Goal: Find specific page/section: Find specific page/section

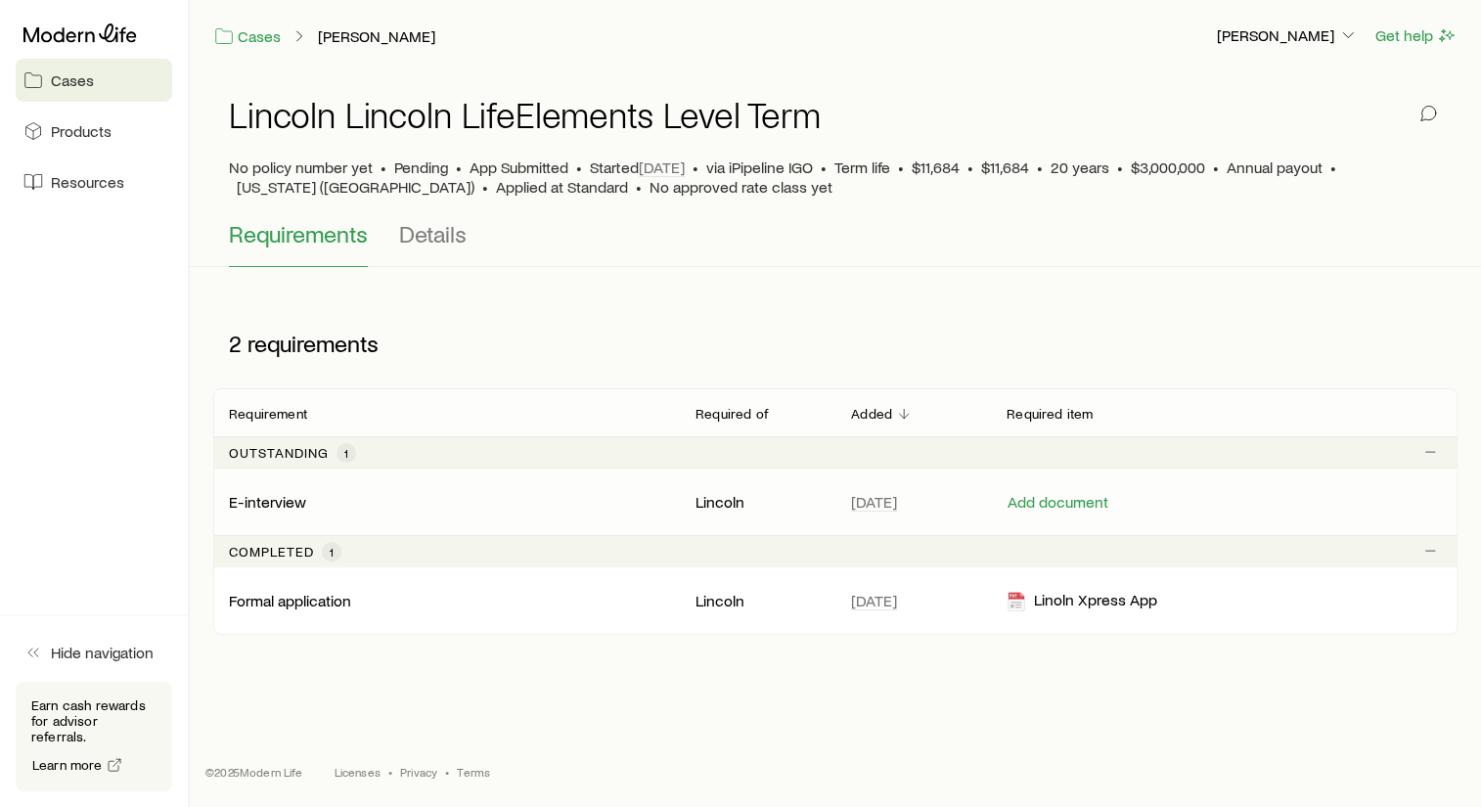
click at [274, 500] on p "E-interview" at bounding box center [267, 502] width 77 height 20
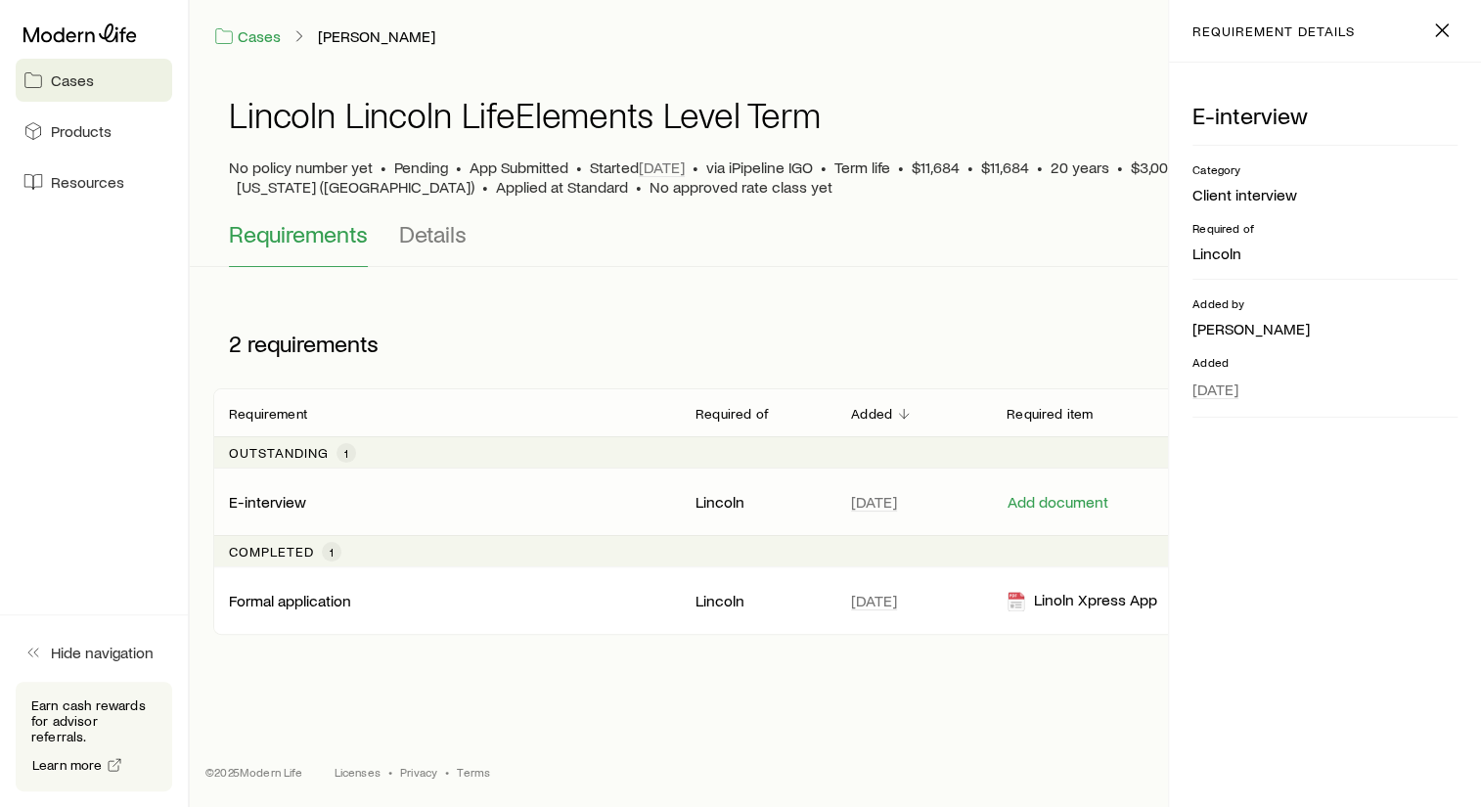
click at [274, 500] on p "E-interview" at bounding box center [267, 502] width 77 height 20
click at [76, 77] on span "Cases" at bounding box center [72, 80] width 43 height 20
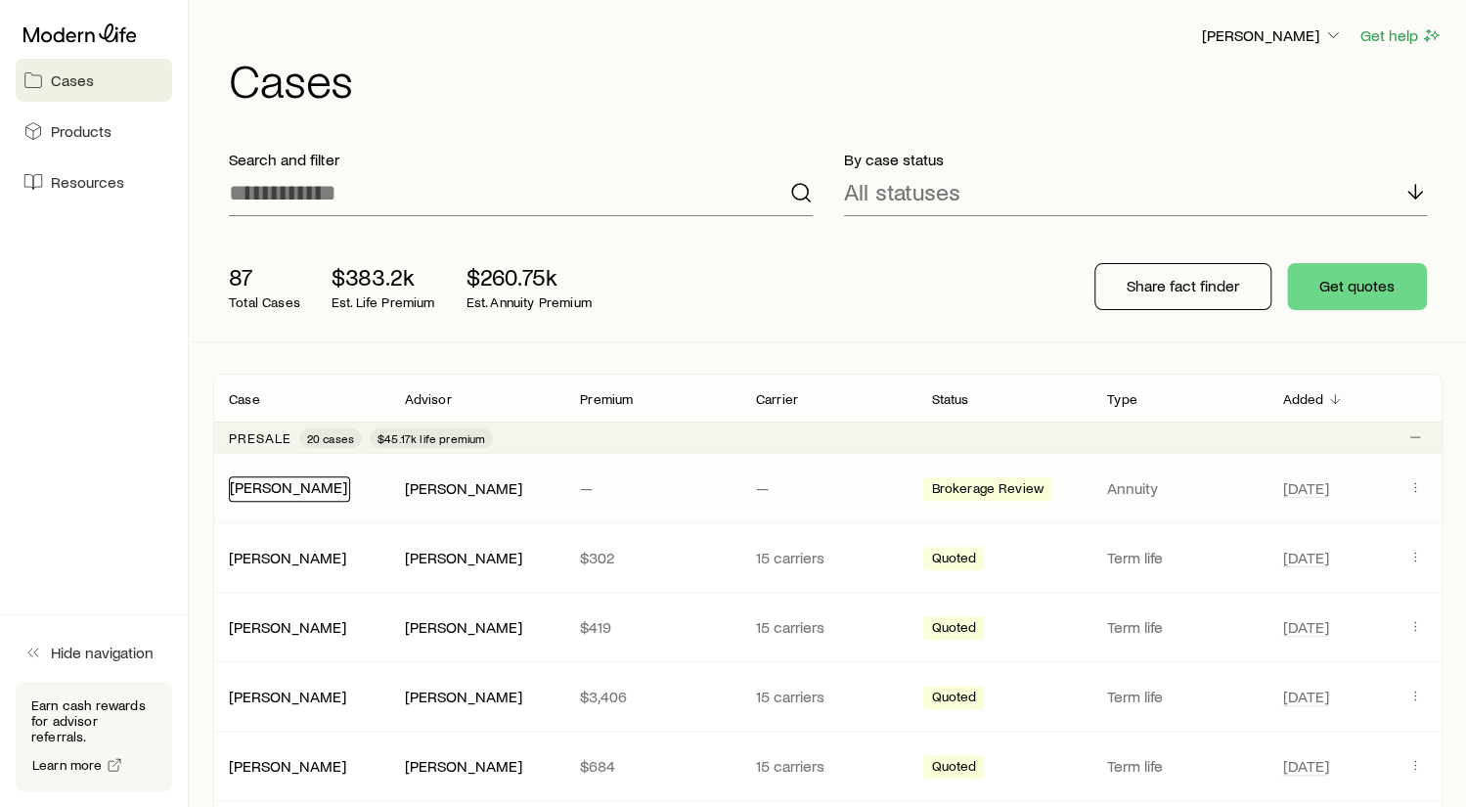
click at [275, 486] on link "[PERSON_NAME]" at bounding box center [288, 486] width 117 height 19
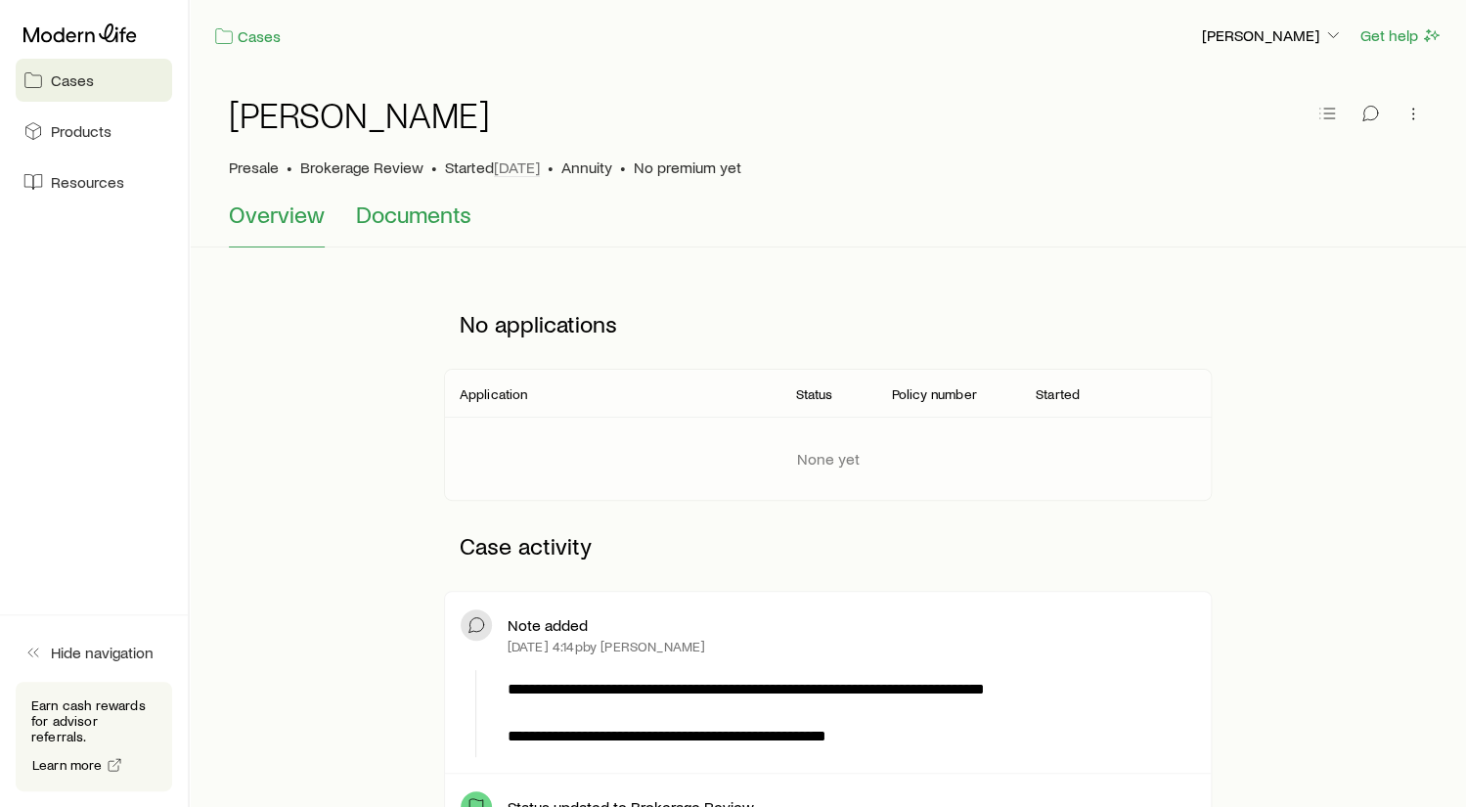
click at [412, 214] on span "Documents" at bounding box center [413, 213] width 115 height 27
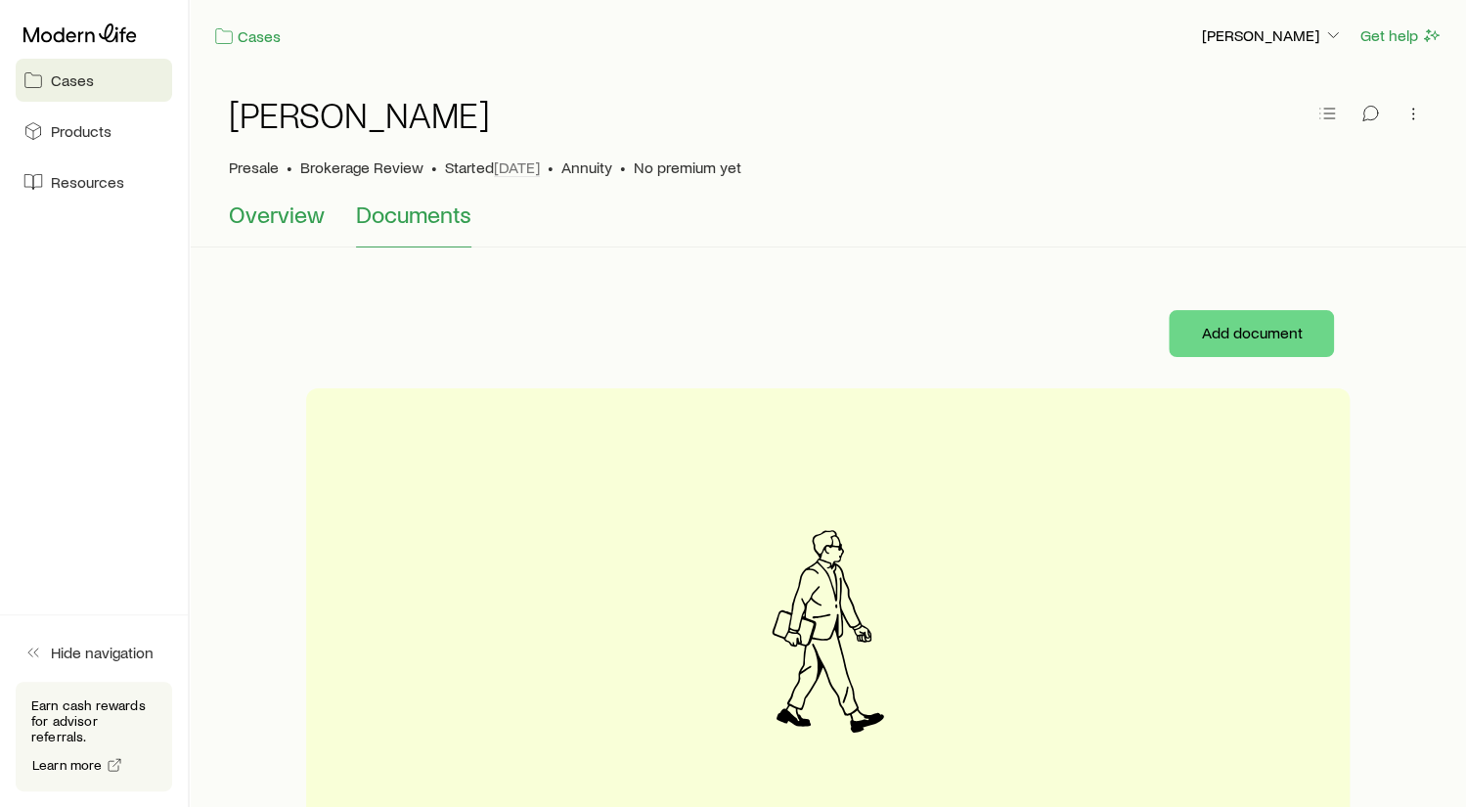
click at [279, 208] on span "Overview" at bounding box center [277, 213] width 96 height 27
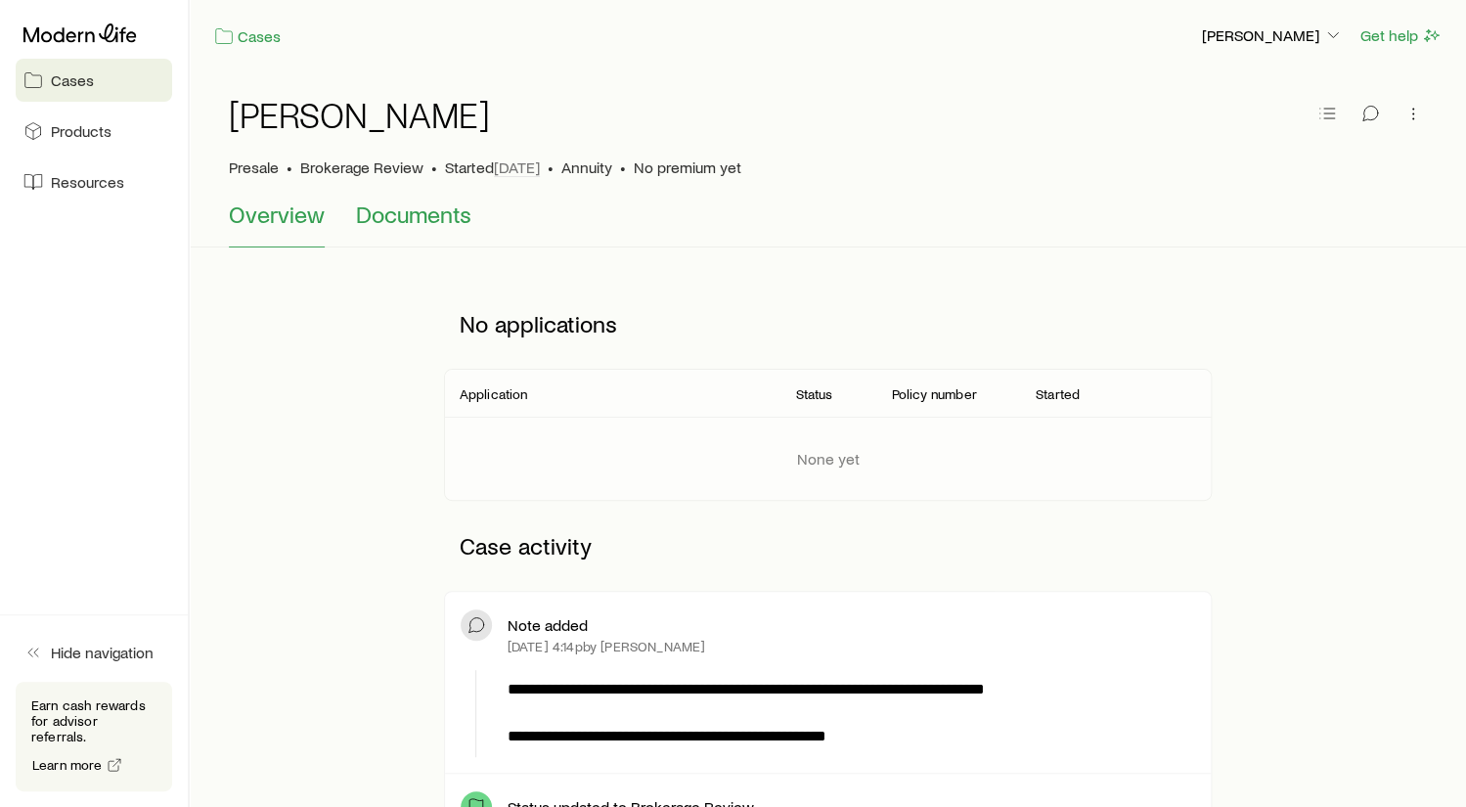
click at [412, 214] on span "Documents" at bounding box center [413, 213] width 115 height 27
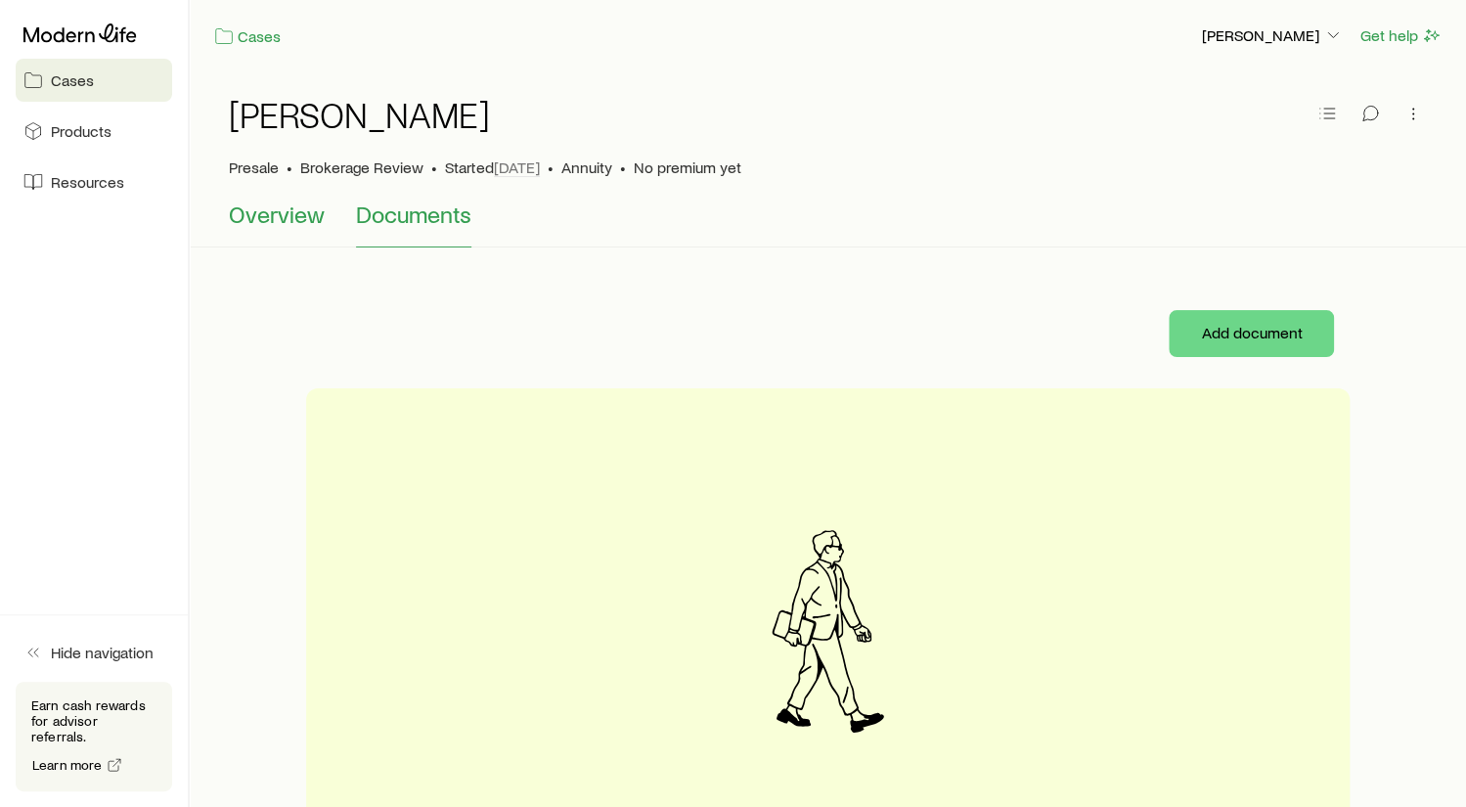
click at [274, 212] on span "Overview" at bounding box center [277, 213] width 96 height 27
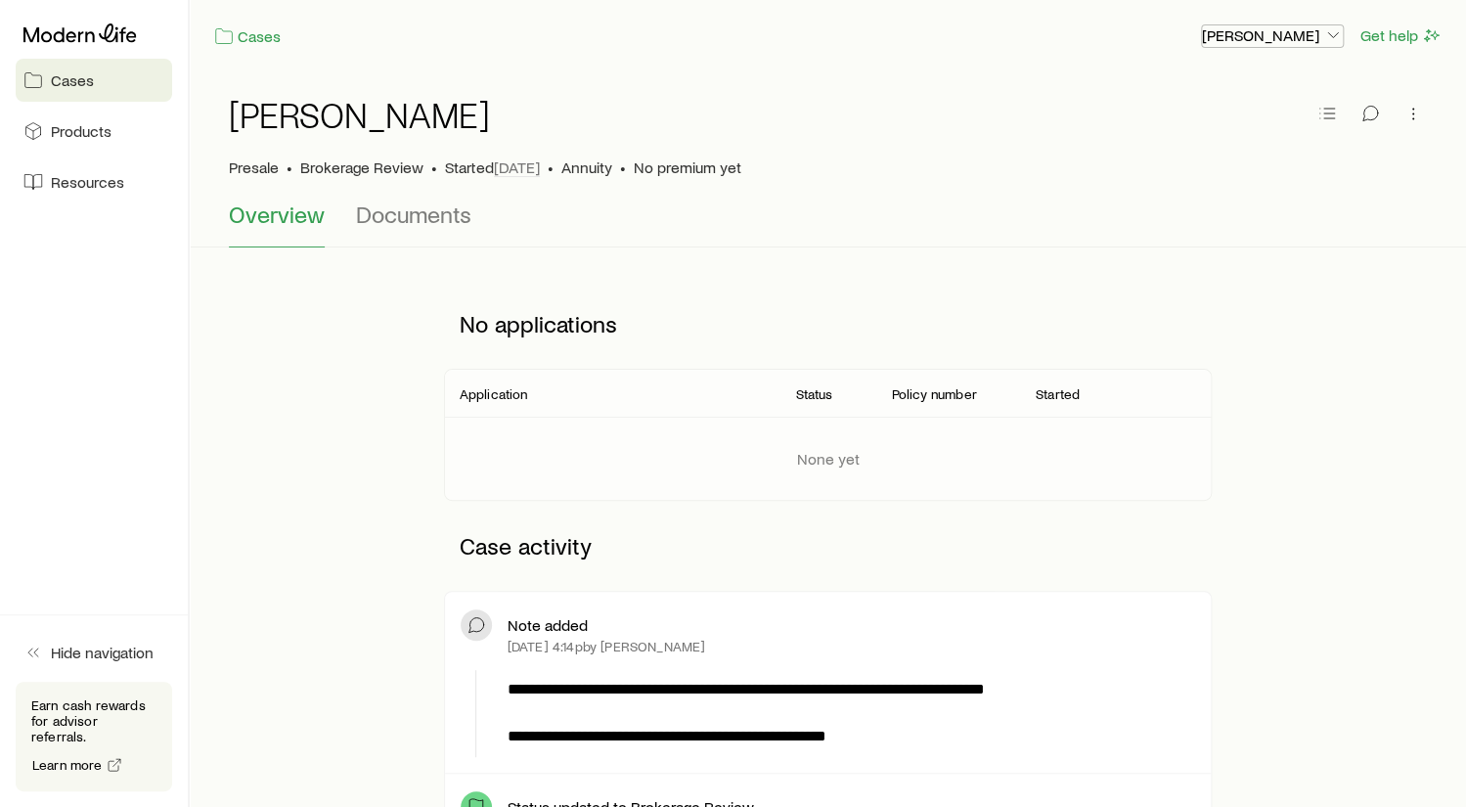
click at [1330, 28] on icon "button" at bounding box center [1333, 35] width 20 height 20
click at [891, 69] on div "Cases [PERSON_NAME] Get help" at bounding box center [828, 35] width 1276 height 71
click at [69, 126] on span "Products" at bounding box center [81, 131] width 61 height 20
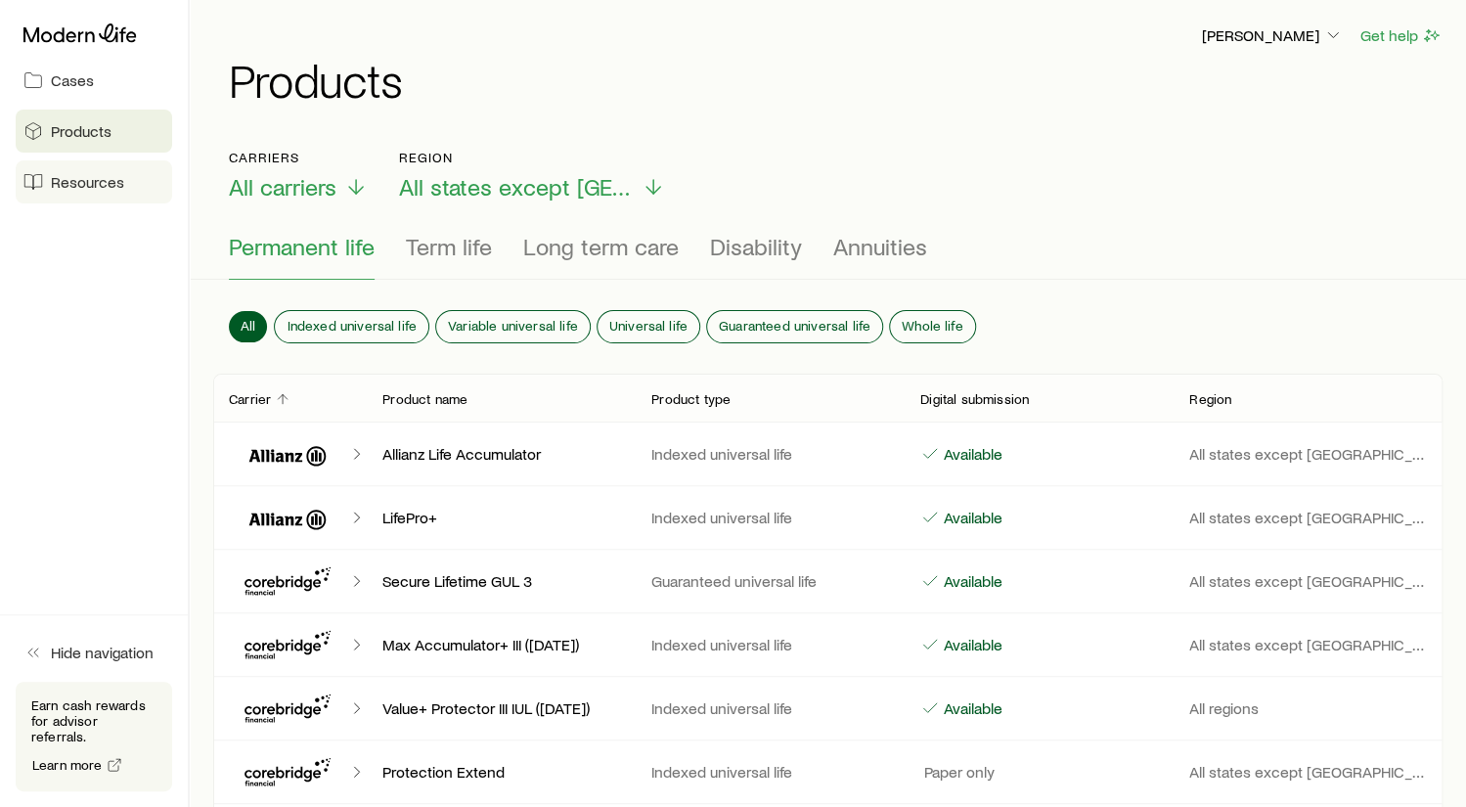
click at [101, 187] on span "Resources" at bounding box center [87, 182] width 73 height 20
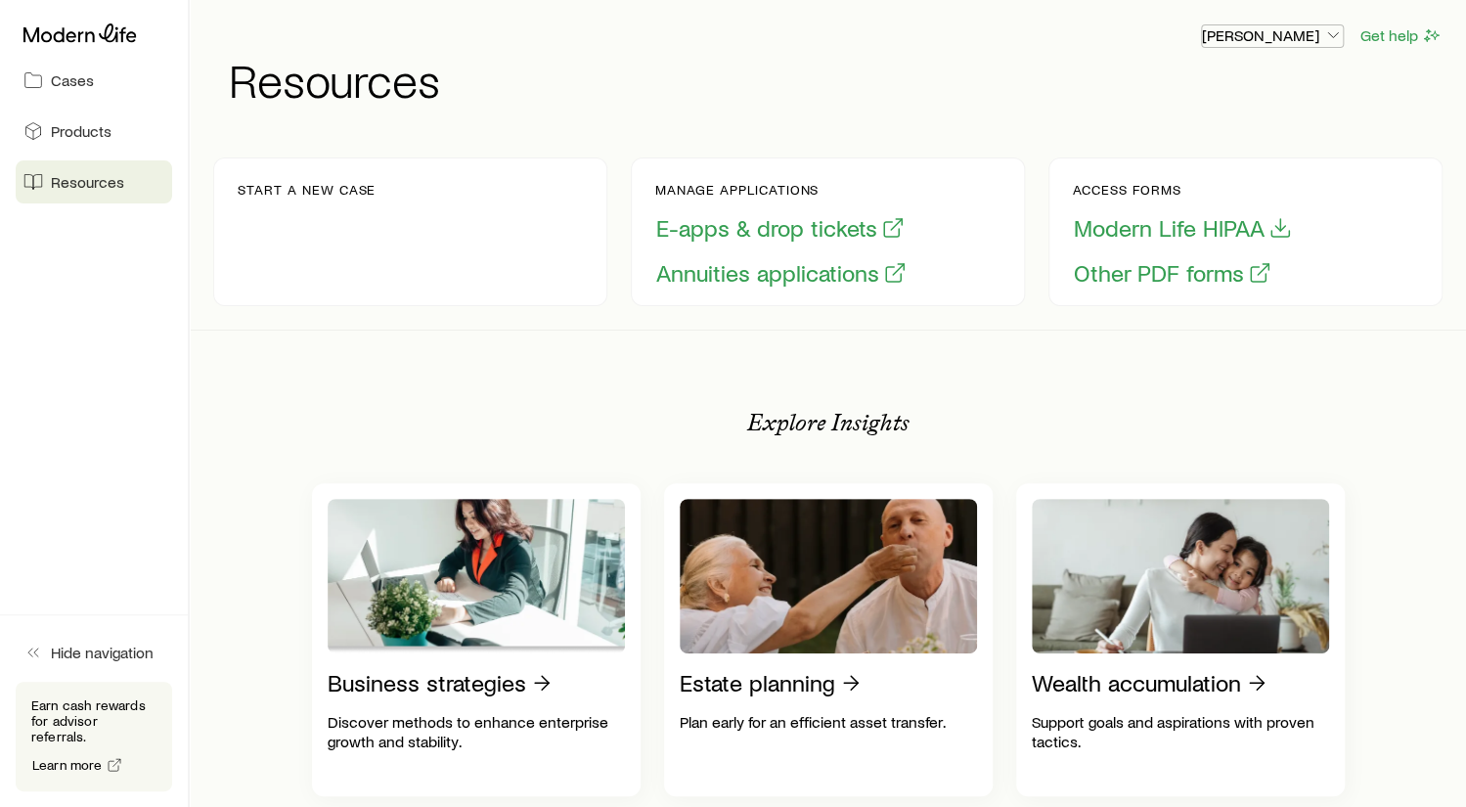
click at [1331, 27] on icon "button" at bounding box center [1333, 35] width 20 height 20
click at [607, 110] on div "[PERSON_NAME] Get help Resources" at bounding box center [827, 63] width 1229 height 126
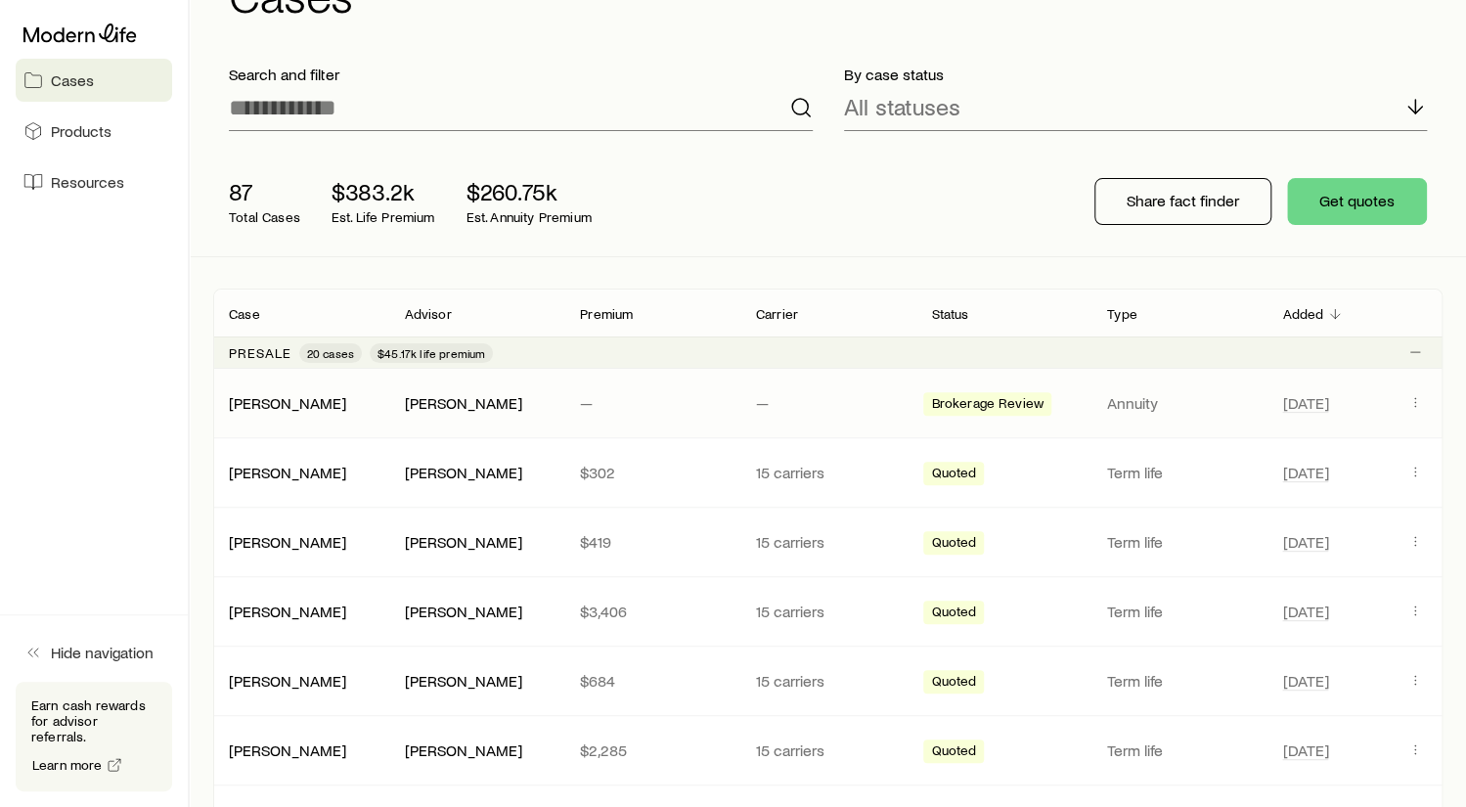
scroll to position [196, 0]
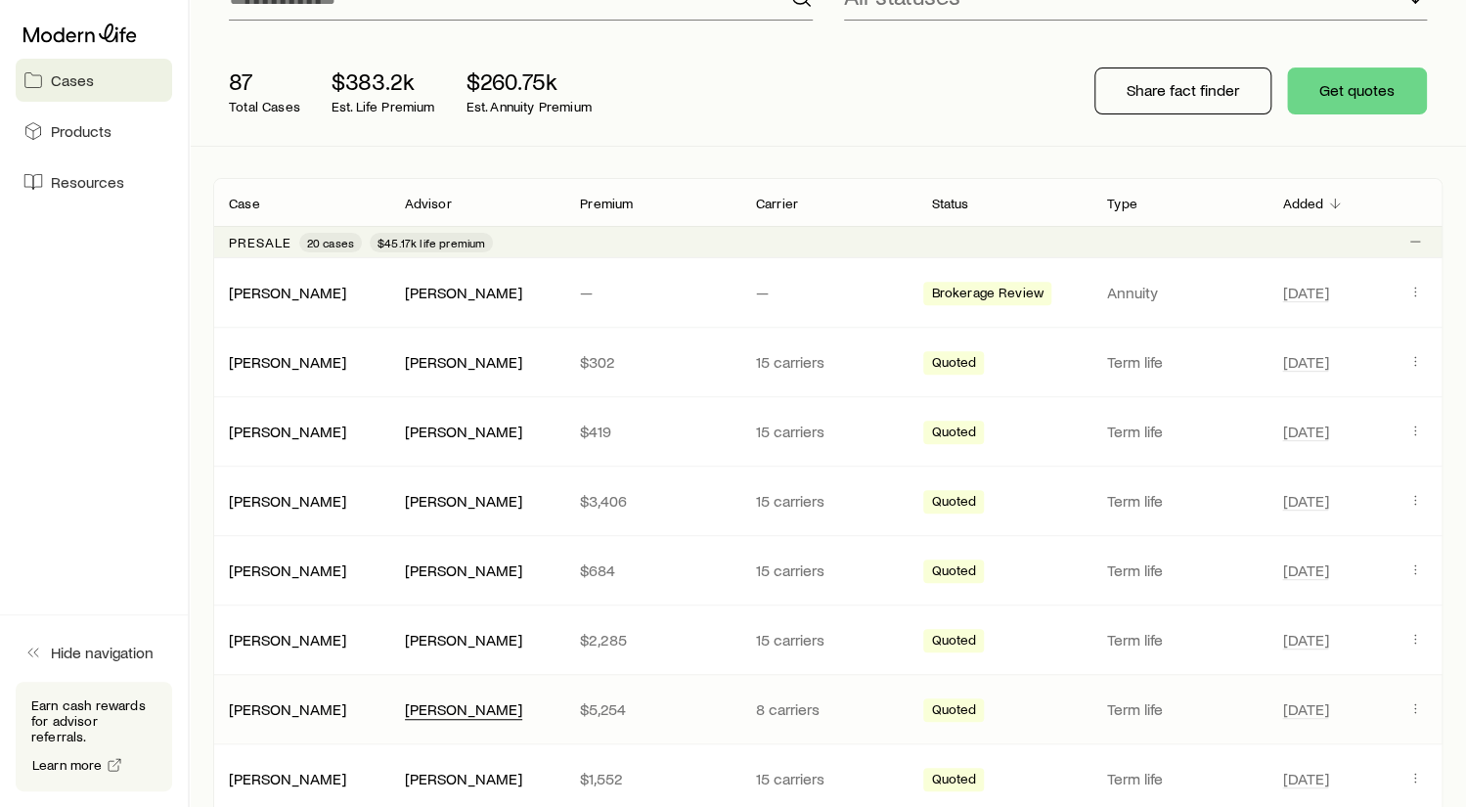
click at [455, 699] on div "[PERSON_NAME]" at bounding box center [463, 709] width 117 height 21
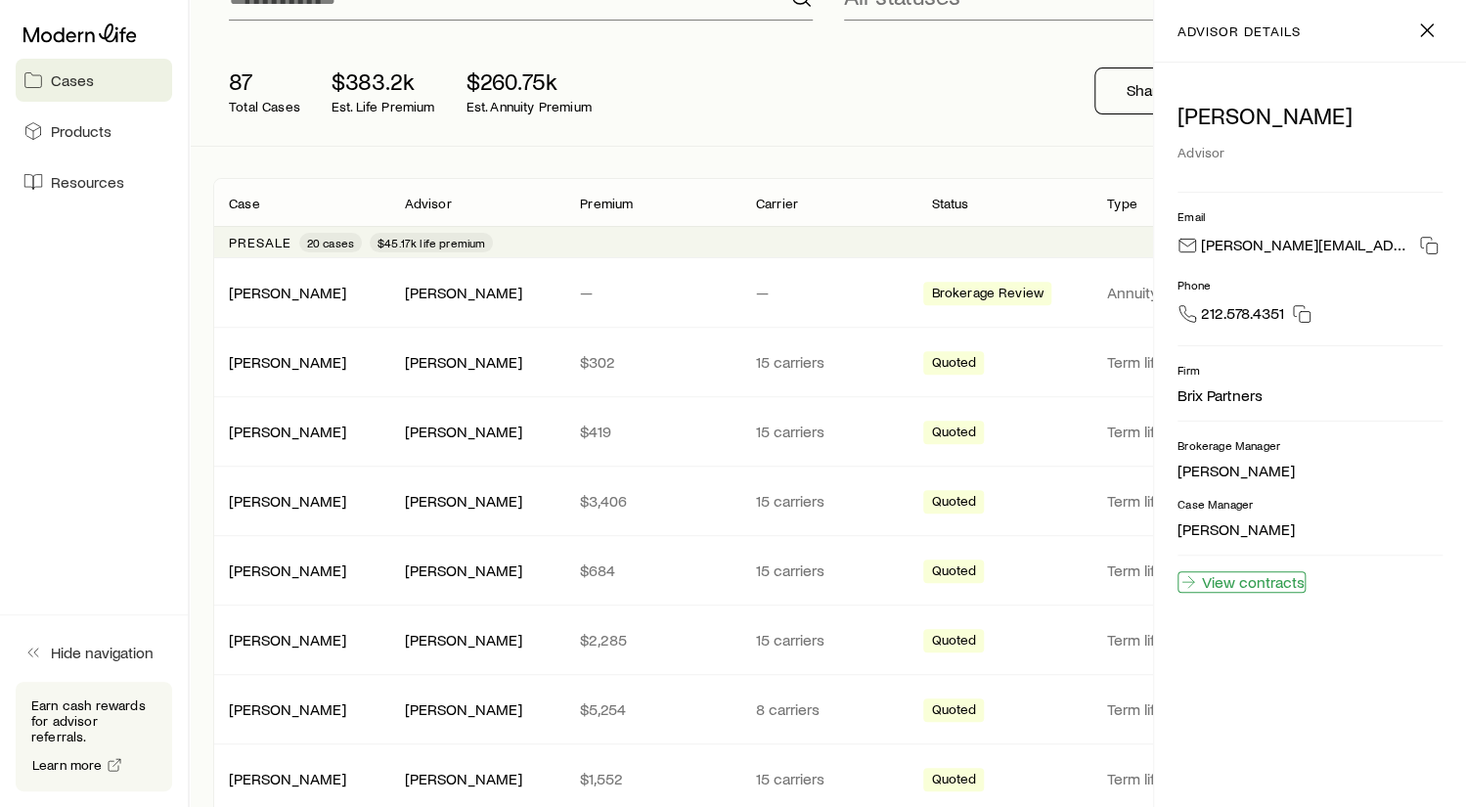
click at [1258, 573] on link "View contracts" at bounding box center [1242, 582] width 128 height 22
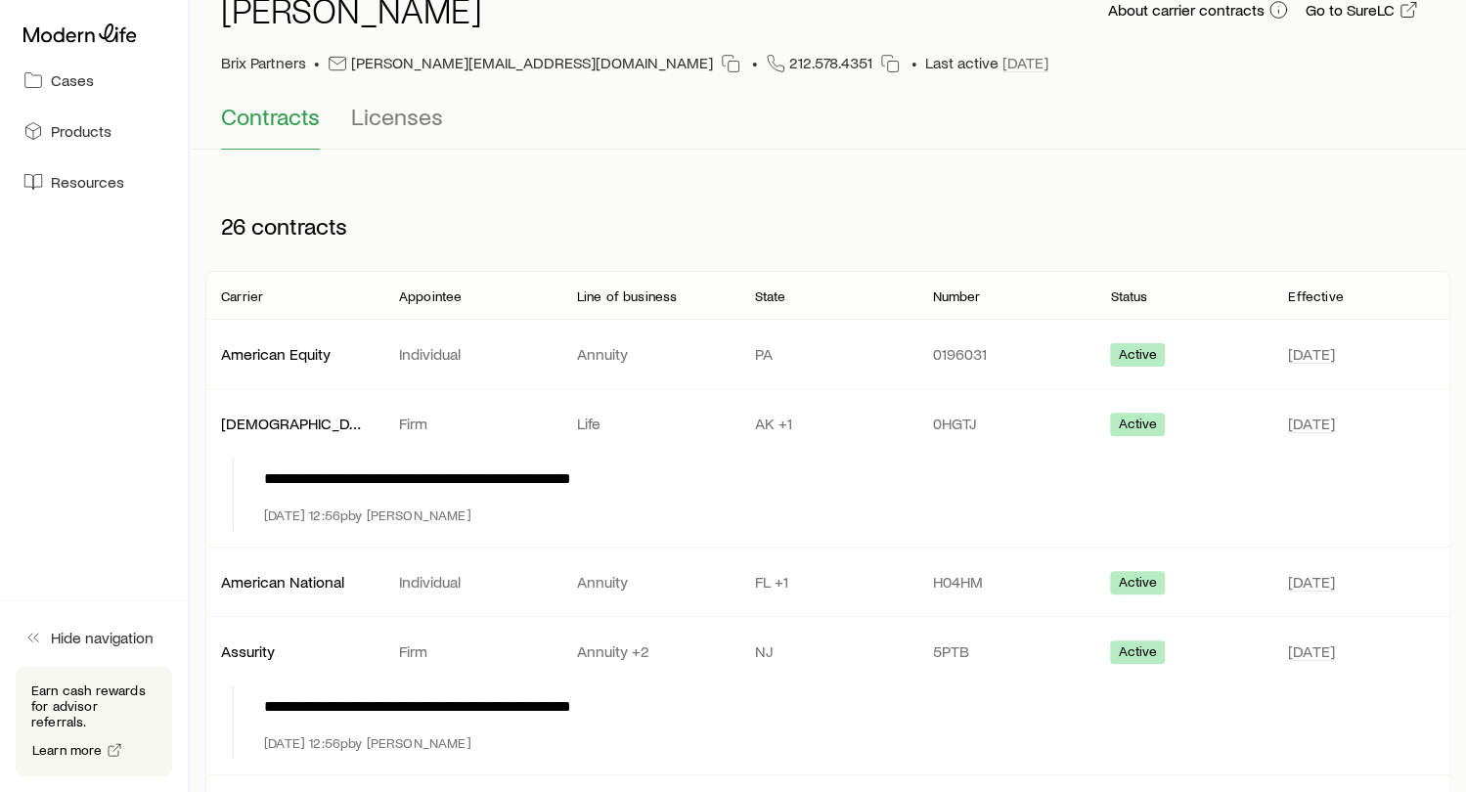
scroll to position [97, 0]
